Goal: Task Accomplishment & Management: Complete application form

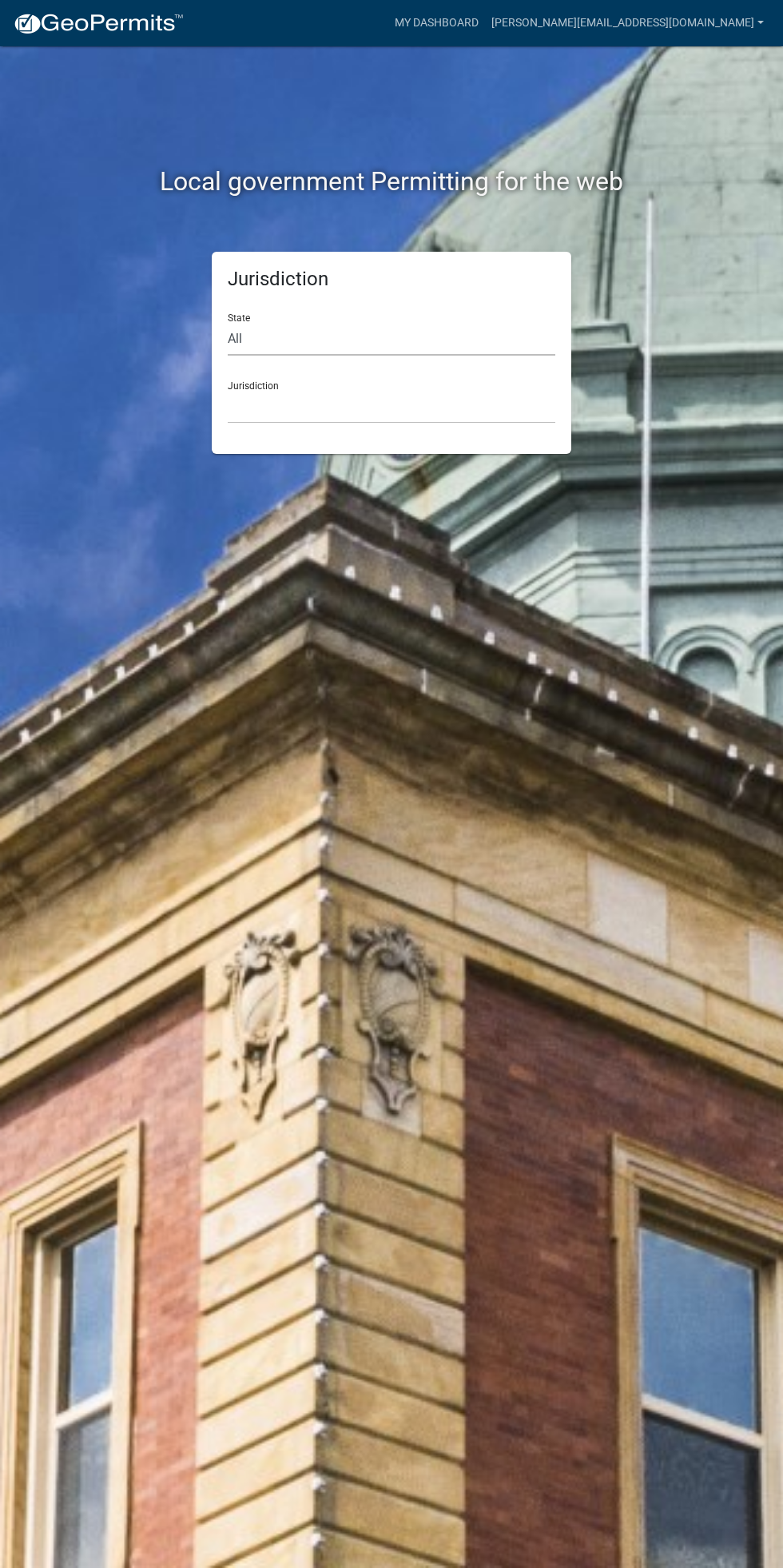
click at [272, 339] on select "All [US_STATE] [US_STATE] [US_STATE] [US_STATE] [US_STATE] [US_STATE] [US_STATE…" at bounding box center [392, 339] width 327 height 33
select select "[US_STATE]"
click at [228, 323] on select "All [US_STATE] [US_STATE] [US_STATE] [US_STATE] [US_STATE] [US_STATE] [US_STATE…" at bounding box center [392, 339] width 327 height 33
click at [245, 402] on select "[GEOGRAPHIC_DATA], [US_STATE] [GEOGRAPHIC_DATA], [US_STATE] [GEOGRAPHIC_DATA], …" at bounding box center [392, 407] width 327 height 33
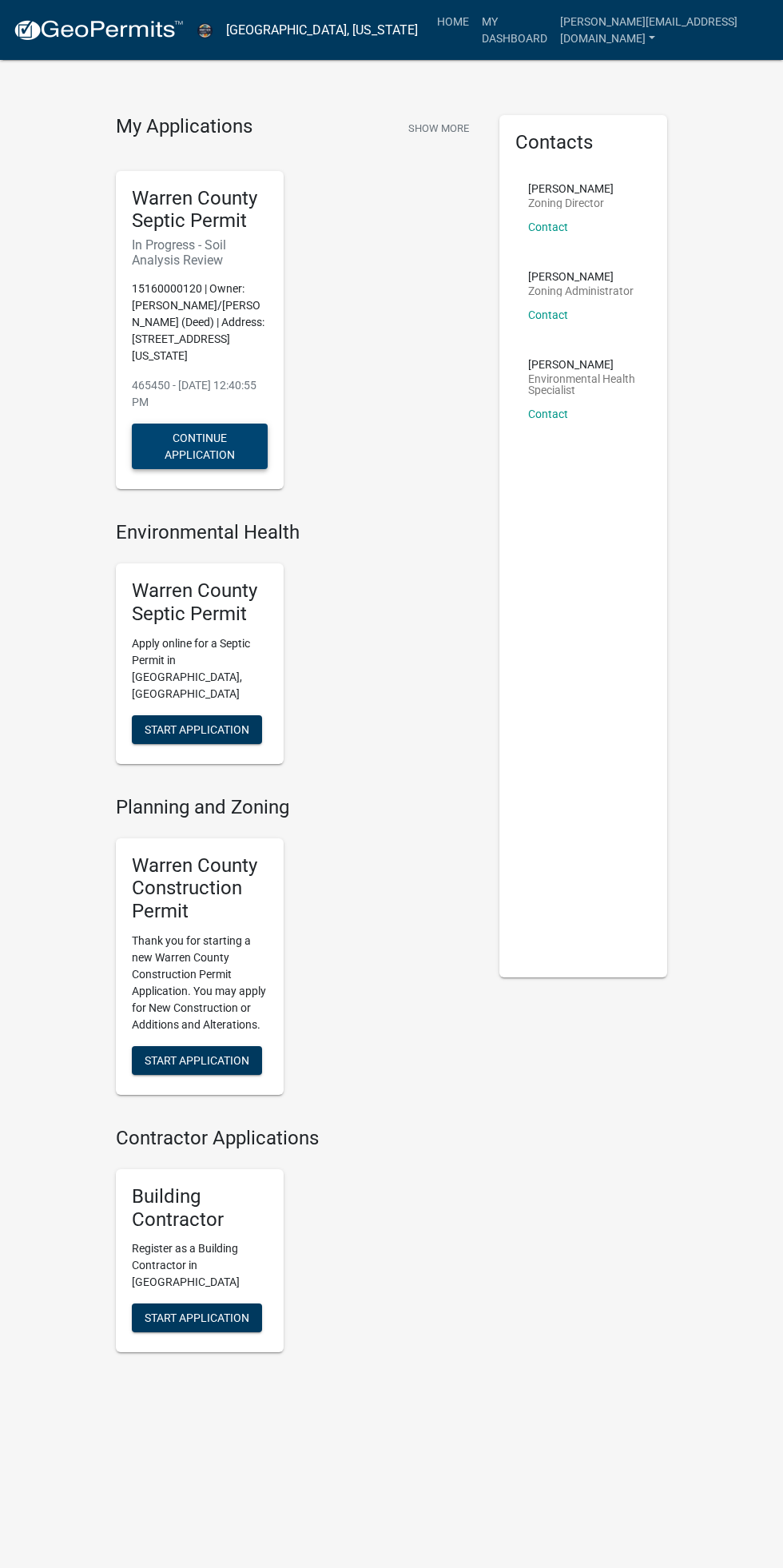
click at [186, 451] on button "Continue Application" at bounding box center [200, 446] width 136 height 46
